Goal: Task Accomplishment & Management: Manage account settings

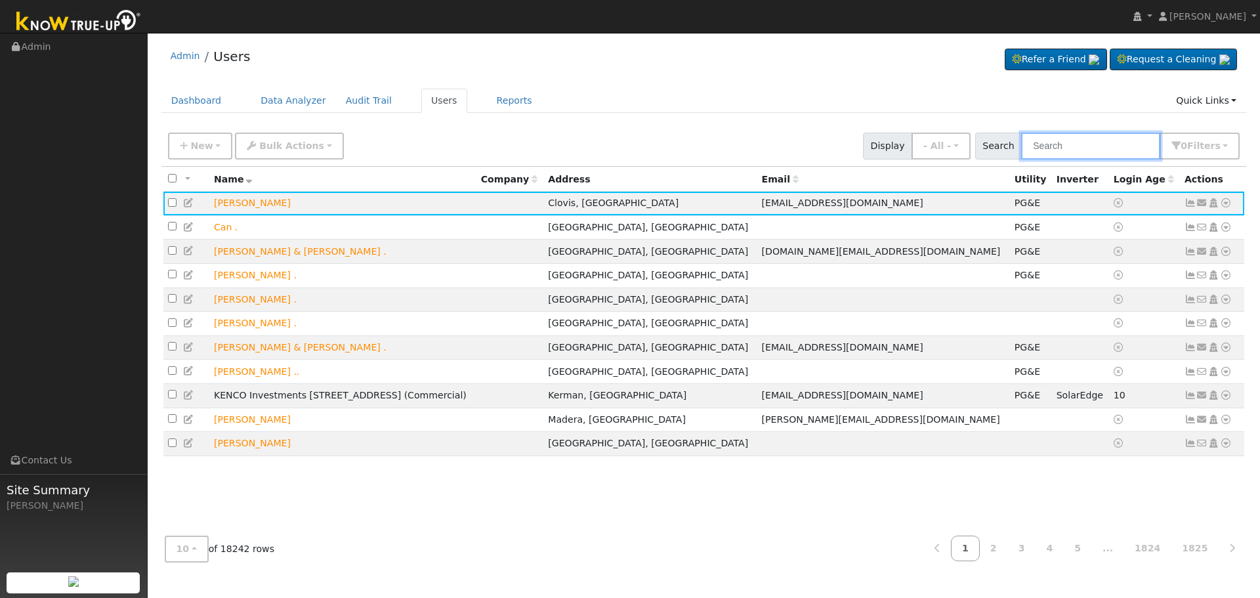
click at [1101, 145] on input "text" at bounding box center [1090, 146] width 139 height 27
click at [1057, 146] on input "text" at bounding box center [1090, 146] width 139 height 27
click at [1054, 138] on input "text" at bounding box center [1090, 146] width 139 height 27
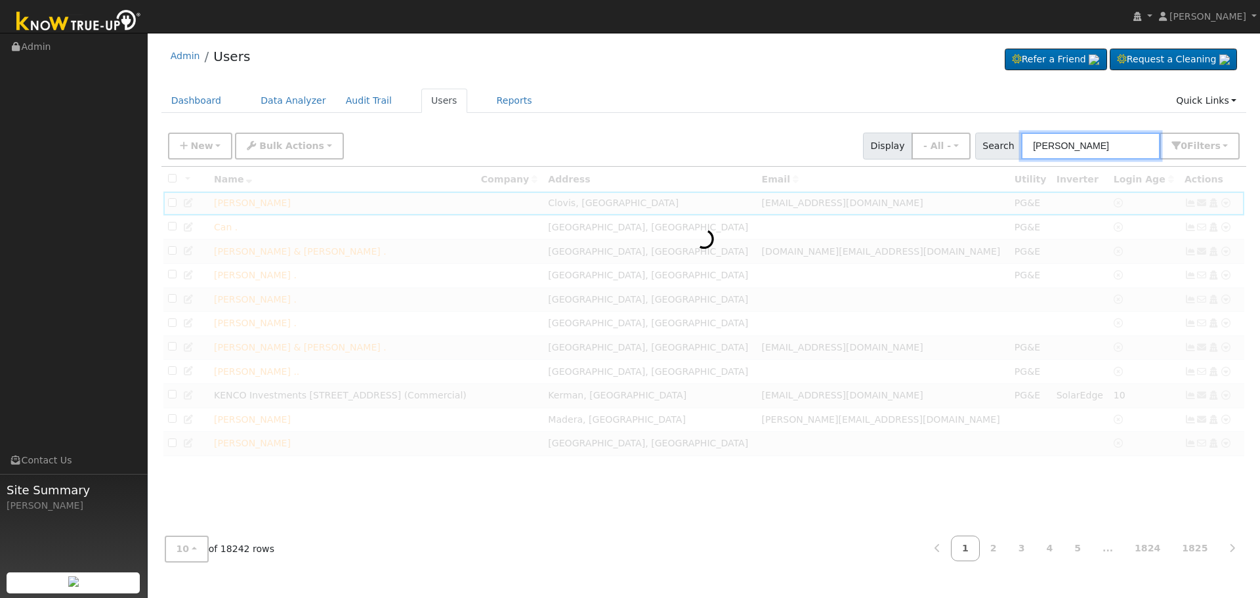
click at [1077, 148] on input "[PERSON_NAME]" at bounding box center [1090, 146] width 139 height 27
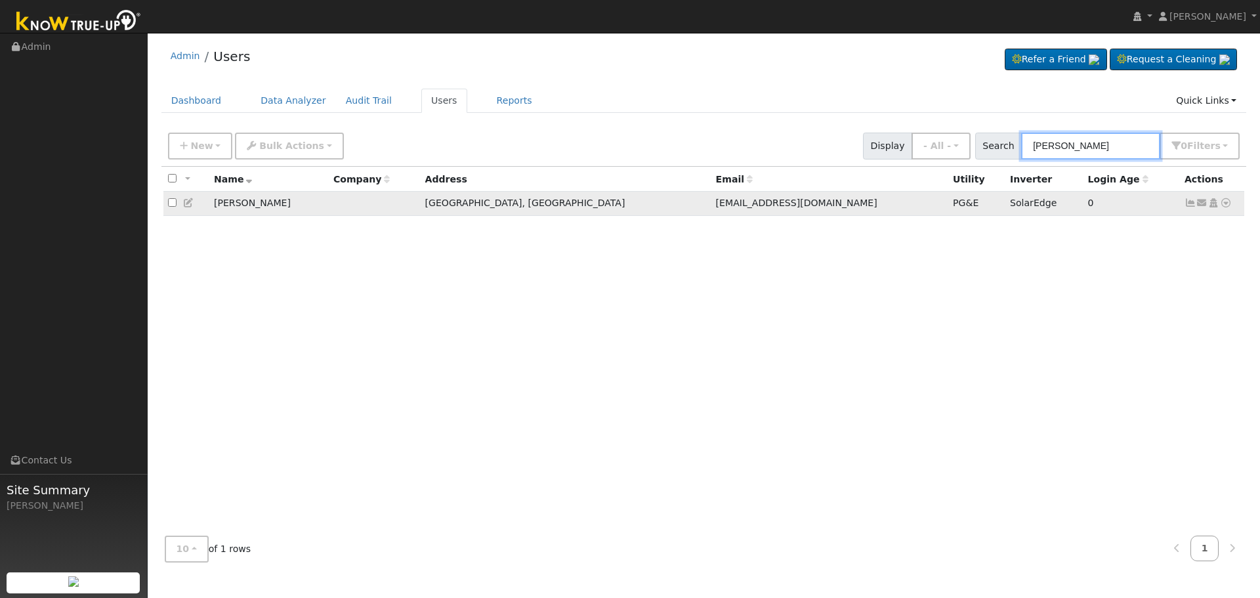
type input "[PERSON_NAME]"
click at [1189, 203] on icon at bounding box center [1190, 202] width 12 height 9
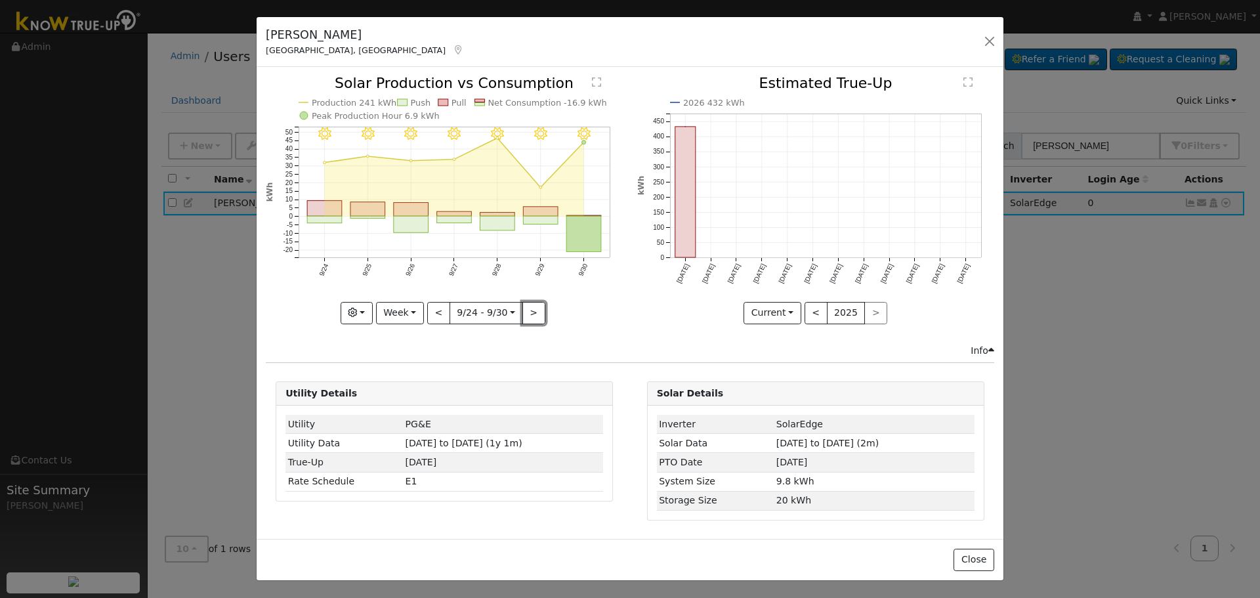
click at [530, 314] on button ">" at bounding box center [533, 313] width 23 height 22
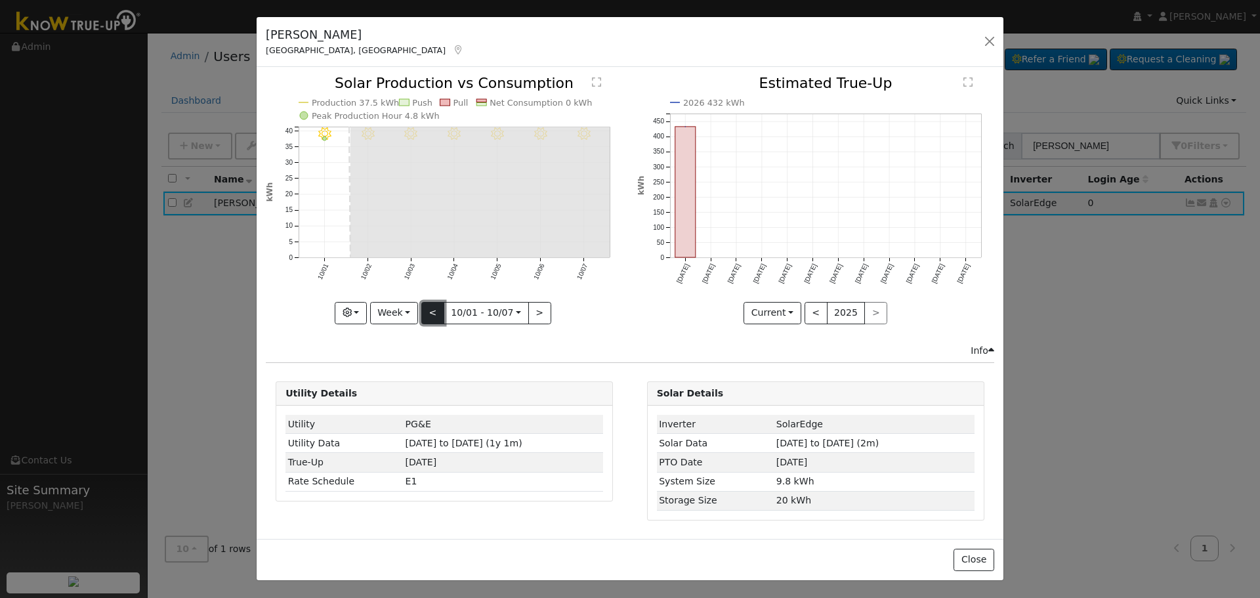
click at [426, 322] on button "<" at bounding box center [432, 313] width 23 height 22
type input "[DATE]"
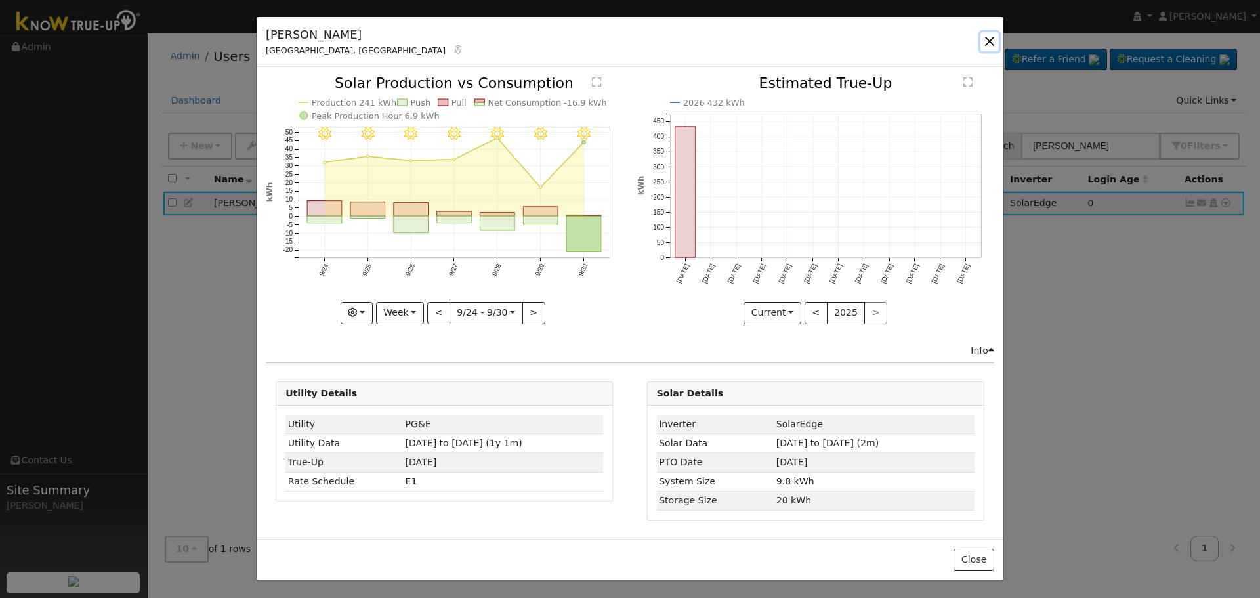
click at [989, 39] on button "button" at bounding box center [989, 41] width 18 height 18
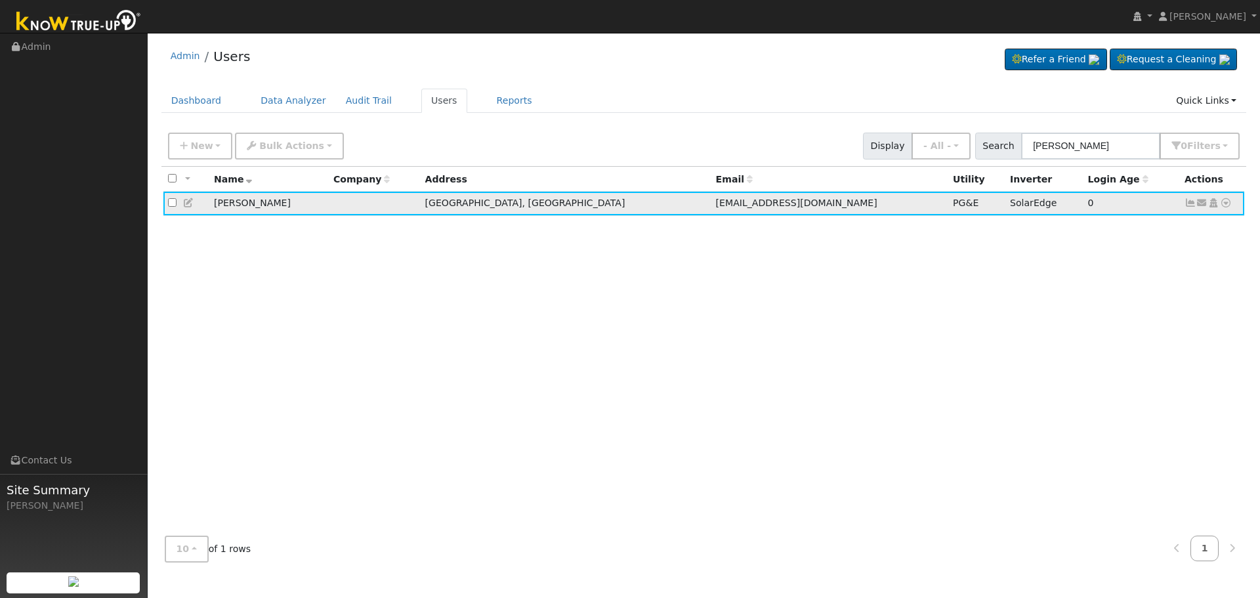
click at [1192, 202] on icon at bounding box center [1190, 202] width 12 height 9
